Goal: Transaction & Acquisition: Purchase product/service

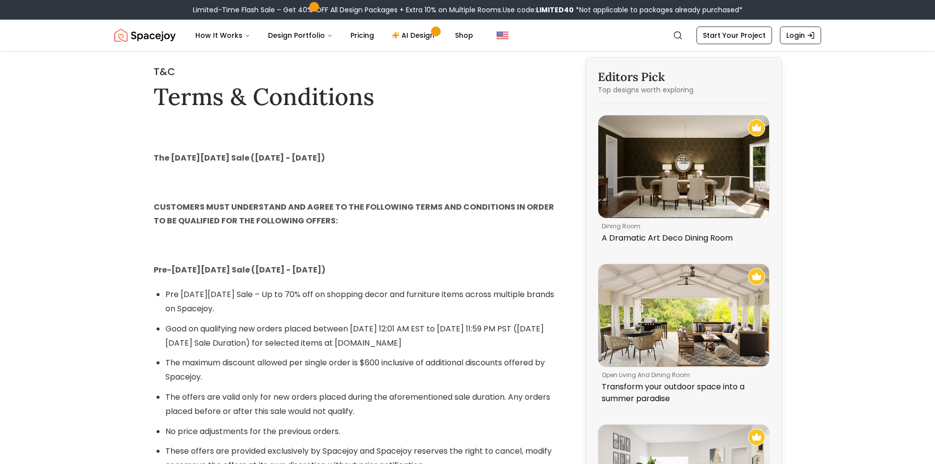
click at [550, 82] on div "T&C Terms & Conditions" at bounding box center [357, 88] width 406 height 46
click at [152, 35] on img "Spacejoy" at bounding box center [144, 36] width 61 height 20
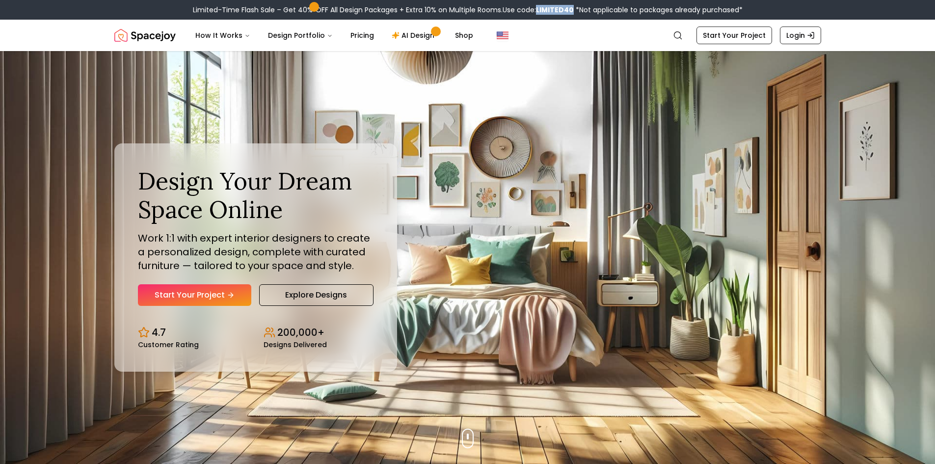
click at [554, 6] on b "LIMITED40" at bounding box center [555, 10] width 38 height 10
click at [555, 7] on b "LIMITED40" at bounding box center [555, 10] width 38 height 10
drag, startPoint x: 296, startPoint y: 10, endPoint x: 498, endPoint y: 19, distance: 202.0
click at [498, 19] on div "Limited-Time Flash Sale – Get 40% OFF All Design Packages + Extra 10% on Multip…" at bounding box center [467, 10] width 935 height 20
click at [554, 13] on b "LIMITED40" at bounding box center [555, 10] width 38 height 10
